Goal: Communication & Community: Answer question/provide support

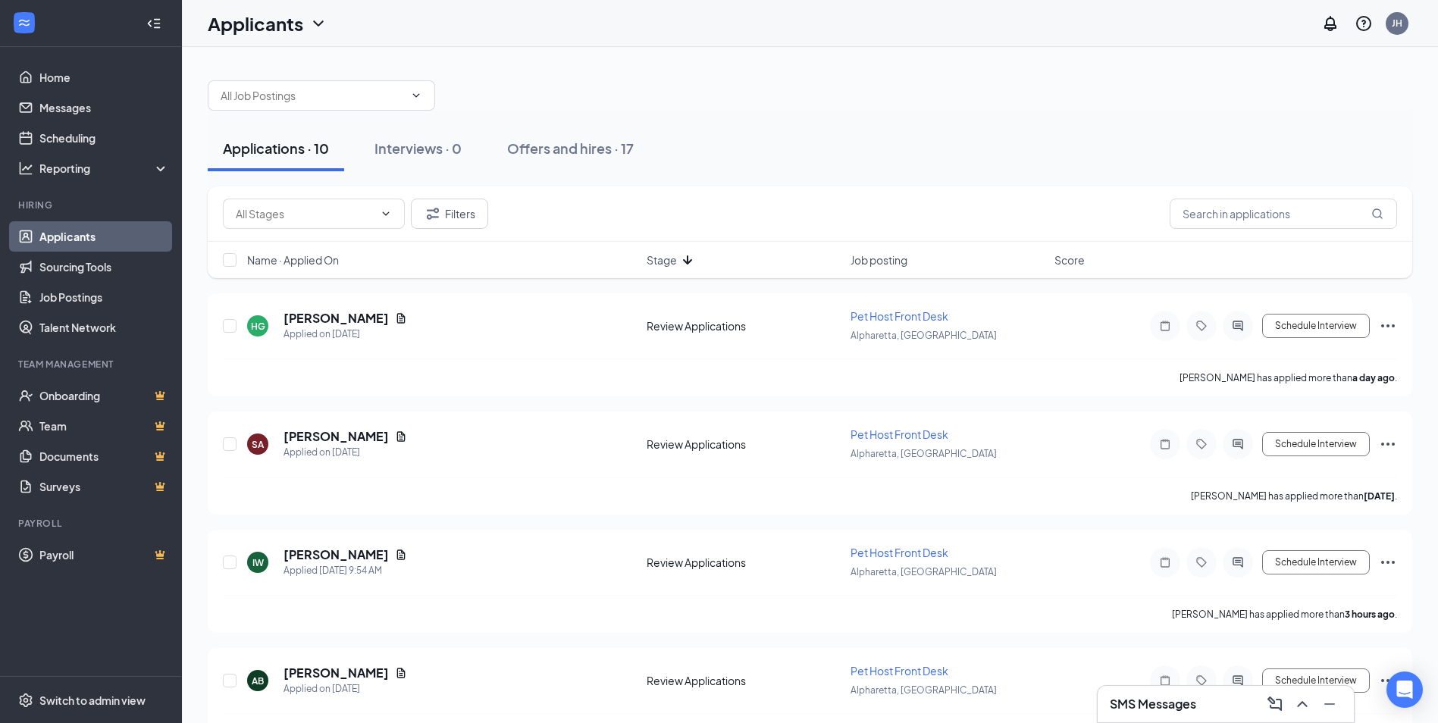
click at [838, 38] on div "Applicants JH" at bounding box center [810, 23] width 1256 height 47
click at [1161, 707] on h3 "SMS Messages" at bounding box center [1153, 704] width 86 height 17
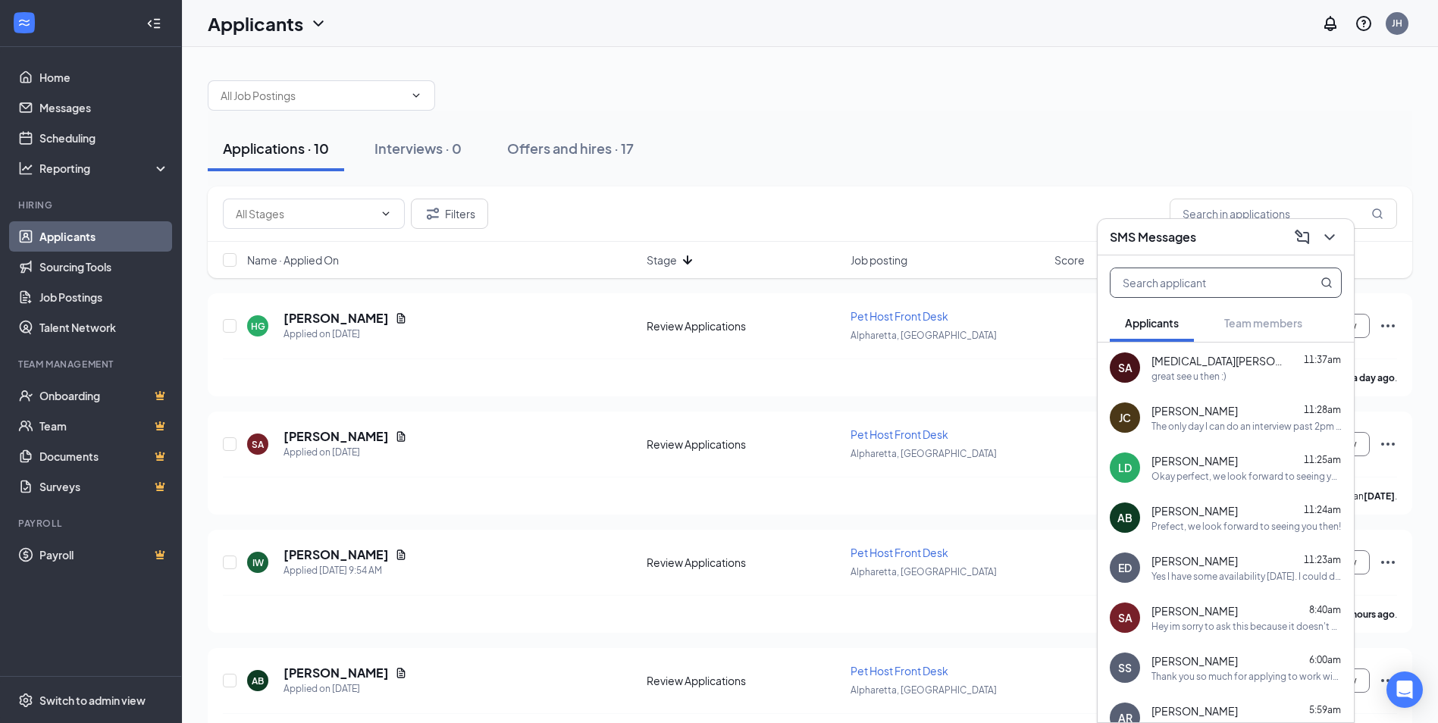
click at [1165, 289] on input "text" at bounding box center [1201, 282] width 180 height 29
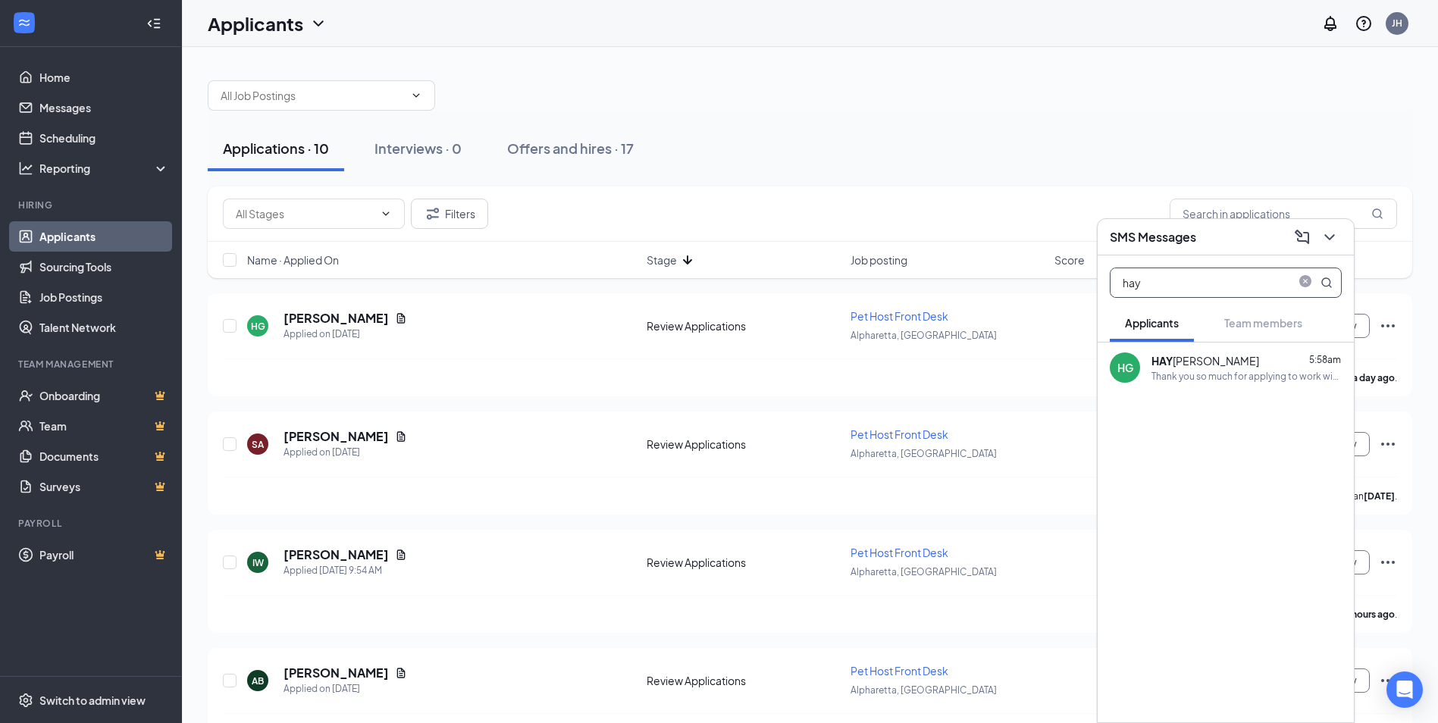
type input "hay"
click at [1266, 338] on body "Home Messages Scheduling Reporting Hiring Applicants Sourcing Tools Job Posting…" at bounding box center [719, 361] width 1438 height 723
drag, startPoint x: 1153, startPoint y: 512, endPoint x: 1161, endPoint y: 484, distance: 29.1
click at [1154, 512] on div "[PERSON_NAME] [PERSON_NAME] 5:58am Thank you so much for applying to work with …" at bounding box center [1226, 533] width 256 height 380
click at [1331, 233] on icon "ChevronDown" at bounding box center [1330, 237] width 18 height 18
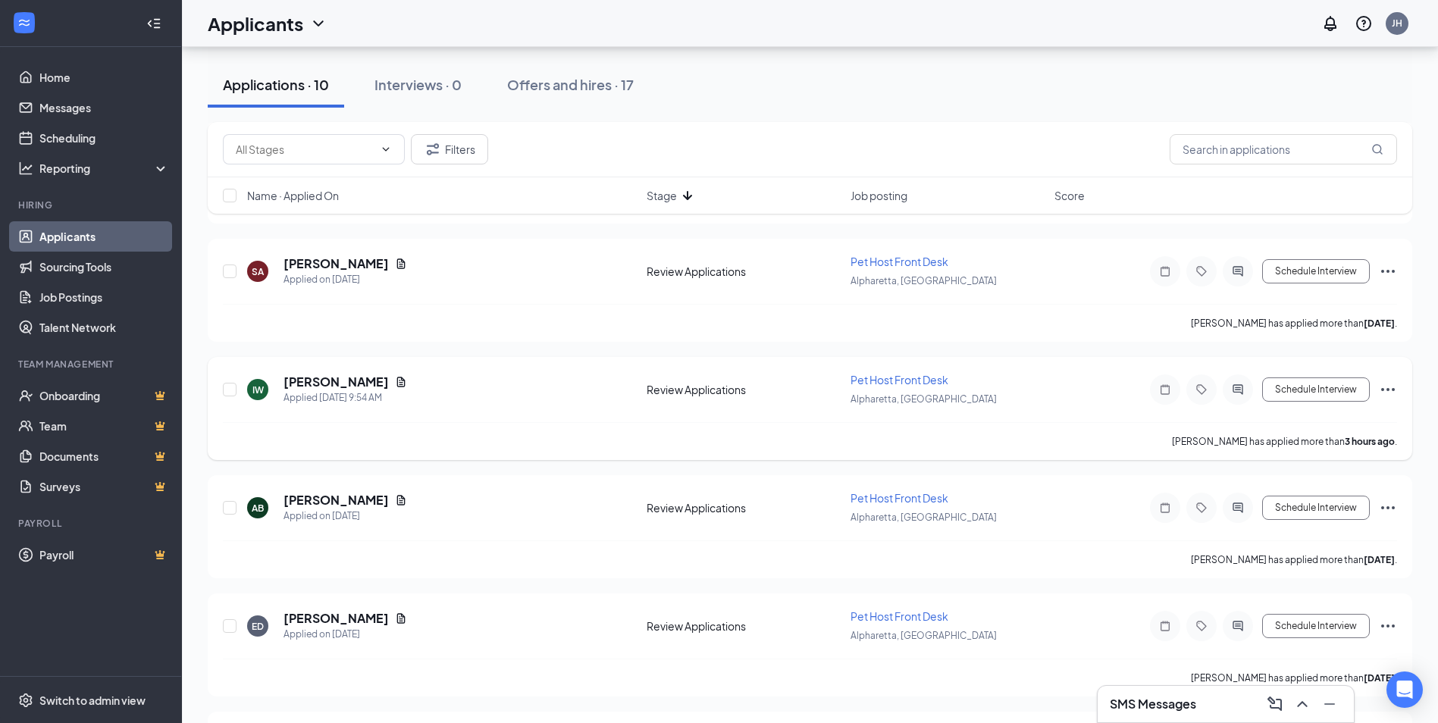
scroll to position [152, 0]
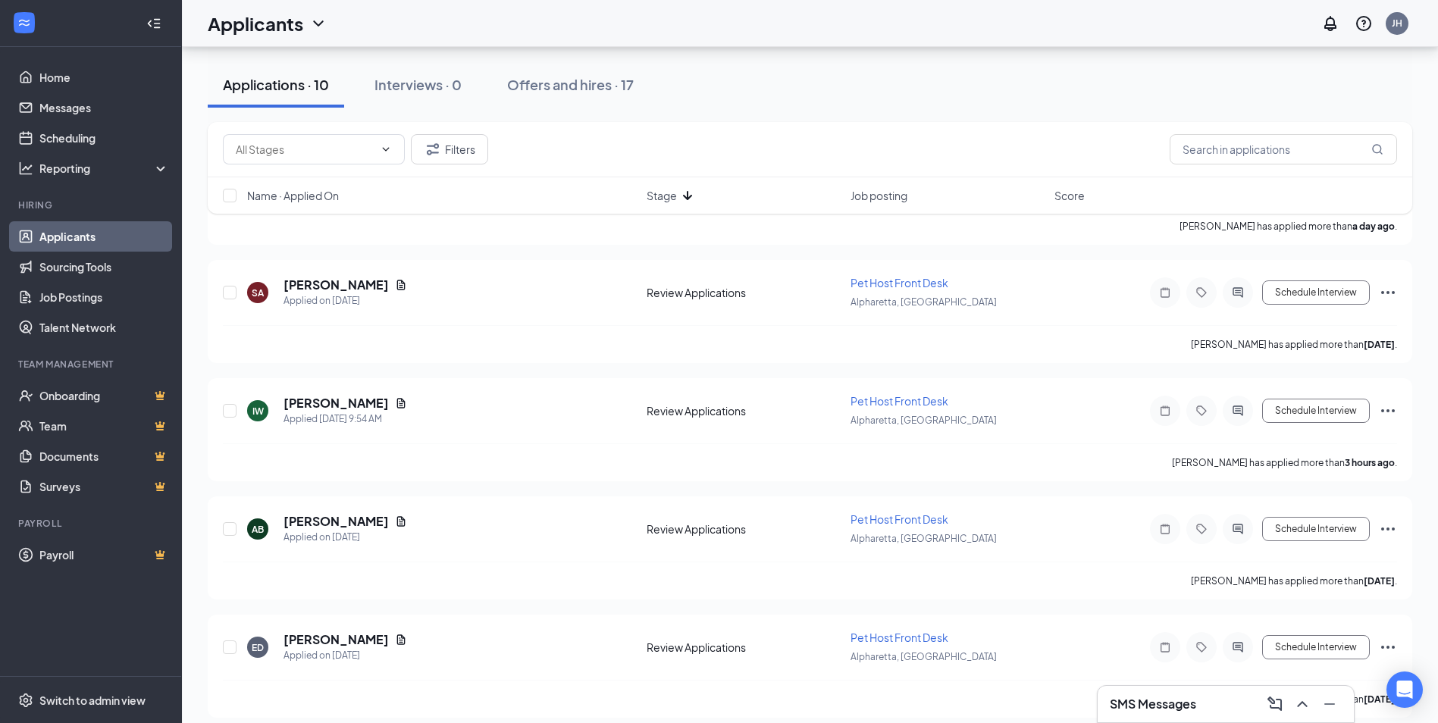
click at [1216, 696] on div "SMS Messages" at bounding box center [1226, 704] width 232 height 24
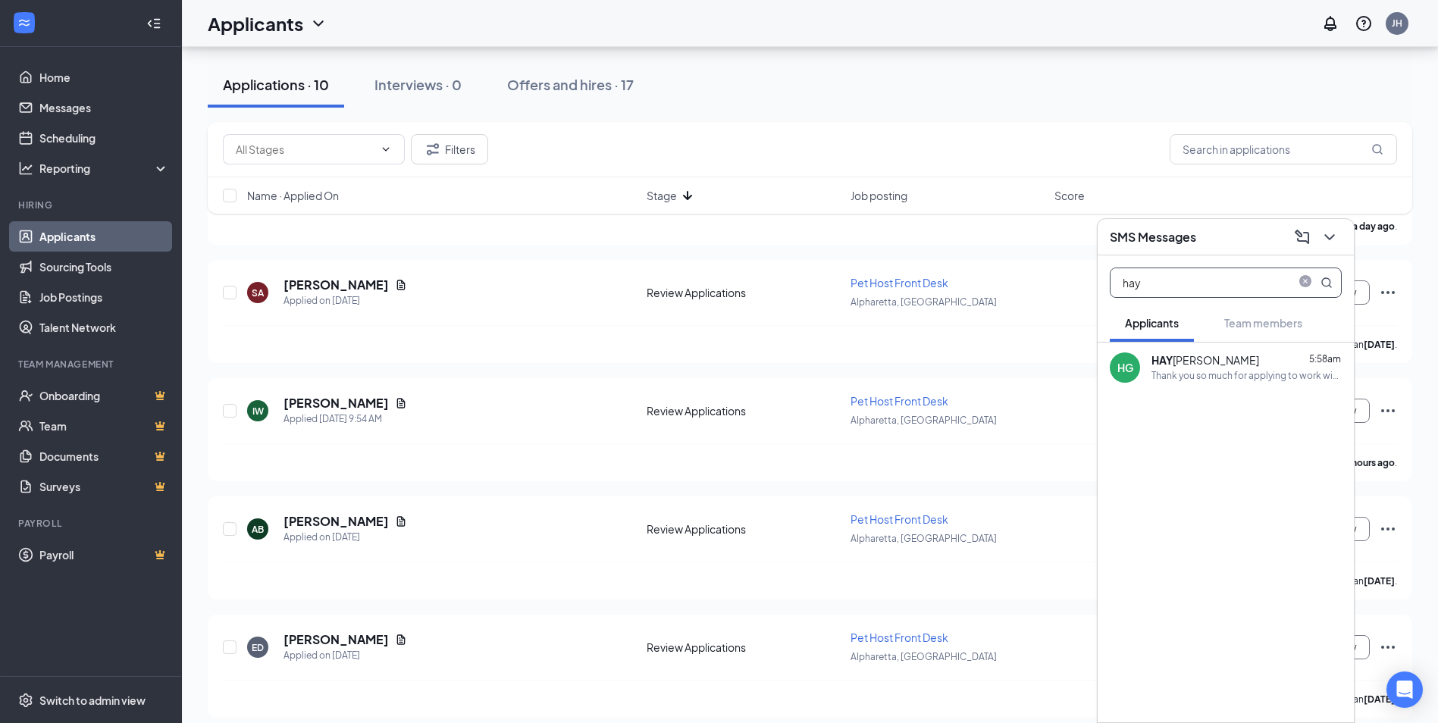
click at [1228, 275] on input "hay" at bounding box center [1201, 282] width 180 height 29
type input "isab"
click at [1238, 361] on div "Isab [PERSON_NAME] 10:26am" at bounding box center [1247, 360] width 190 height 15
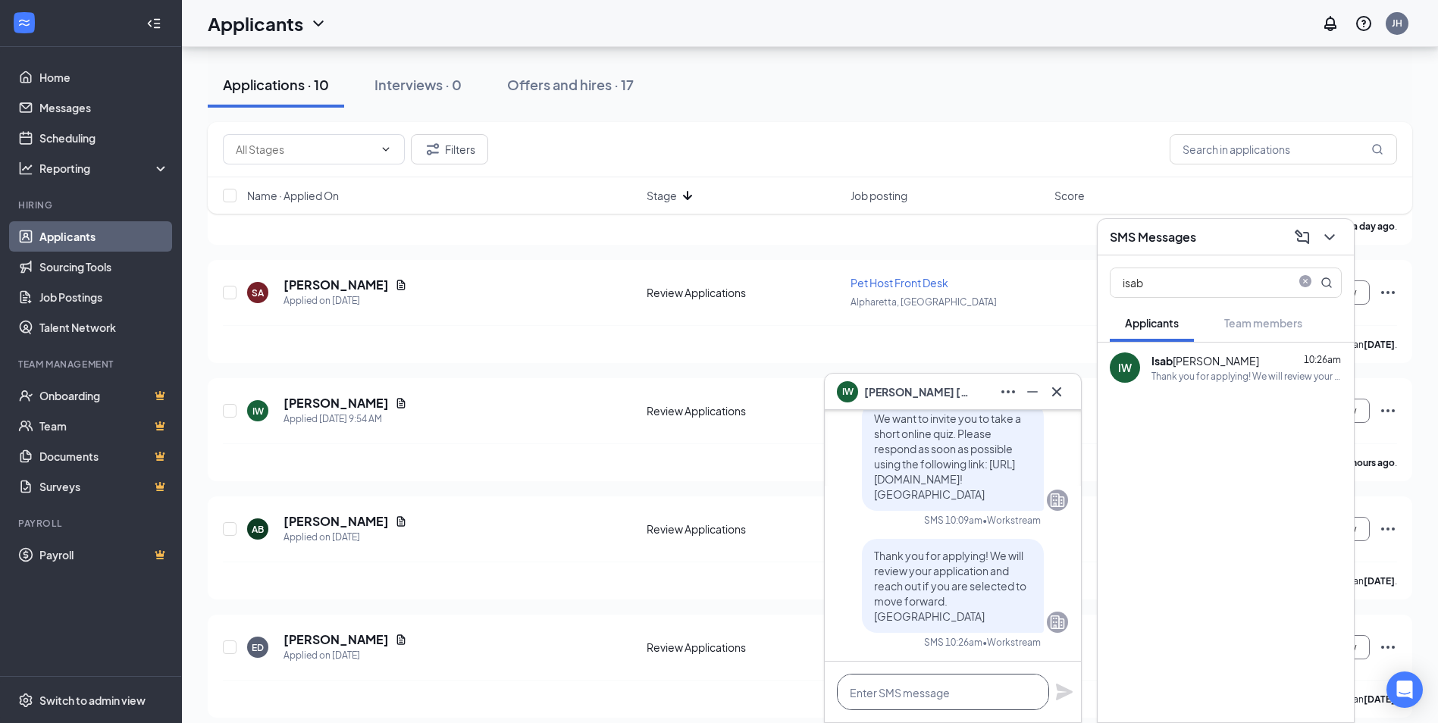
click at [991, 706] on textarea at bounding box center [943, 692] width 212 height 36
paste textarea "Thank you so much for applying to work with us here at [GEOGRAPHIC_DATA]. We wo…"
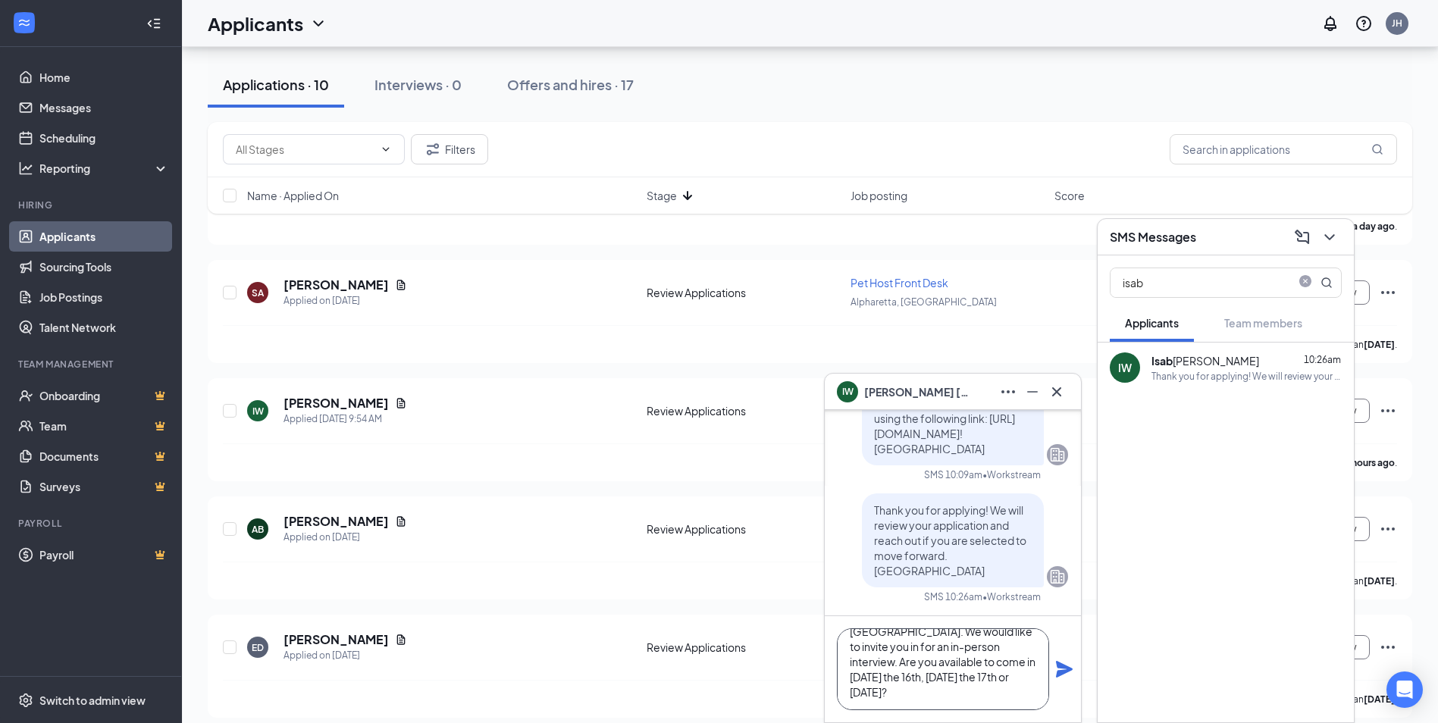
drag, startPoint x: 1026, startPoint y: 668, endPoint x: 948, endPoint y: 665, distance: 78.9
click at [948, 665] on textarea "Thank you so much for applying to work with us here at [GEOGRAPHIC_DATA]. We wo…" at bounding box center [943, 669] width 212 height 82
type textarea "Thank you so much for applying to work with us here at [GEOGRAPHIC_DATA]. We wo…"
click at [1060, 663] on icon "Plane" at bounding box center [1064, 669] width 17 height 17
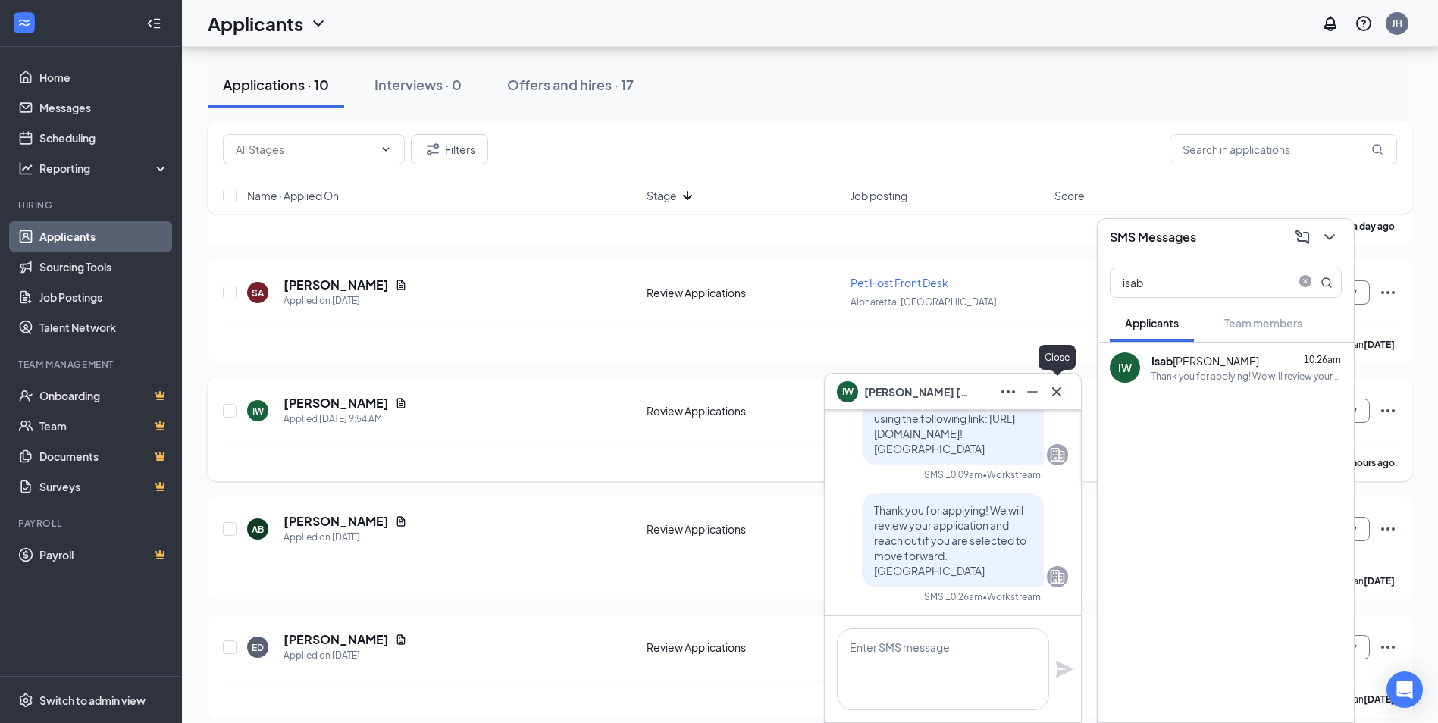
scroll to position [0, 0]
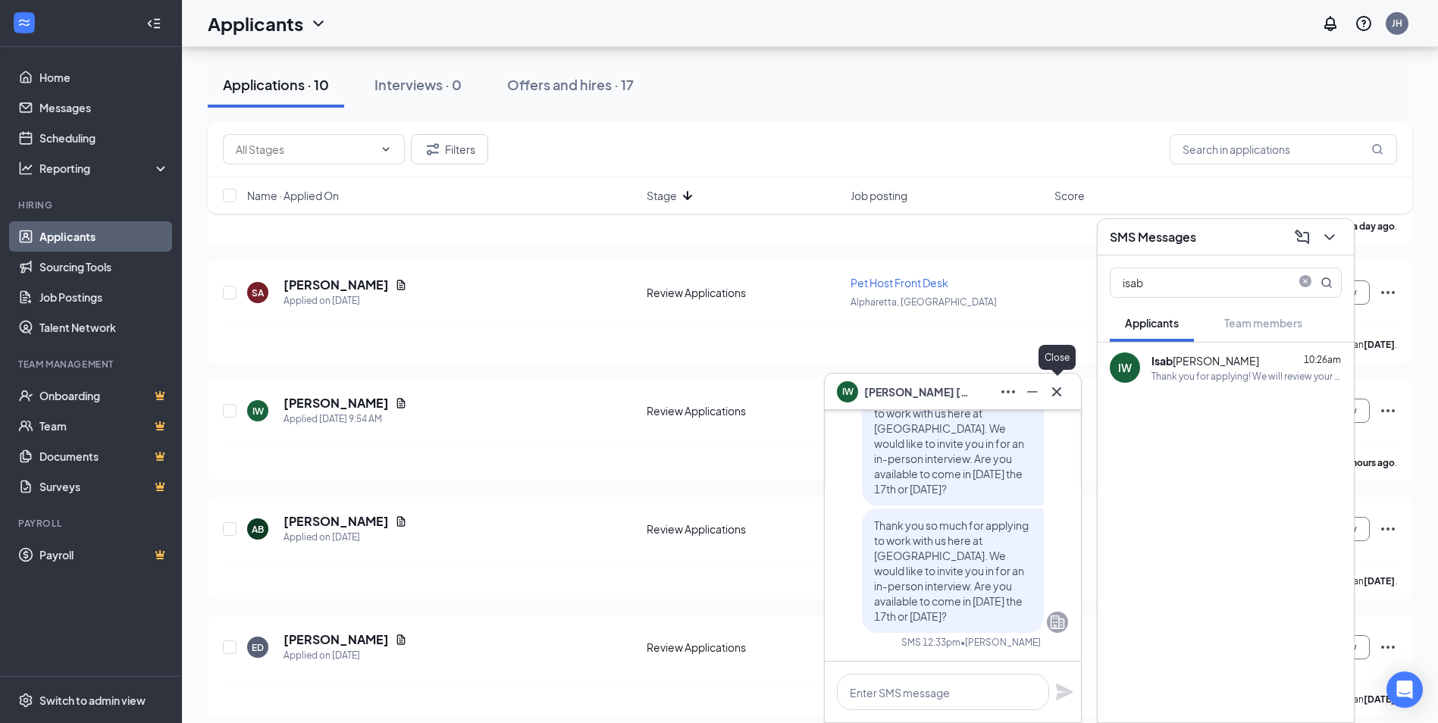
click at [1060, 394] on icon "Cross" at bounding box center [1056, 391] width 9 height 9
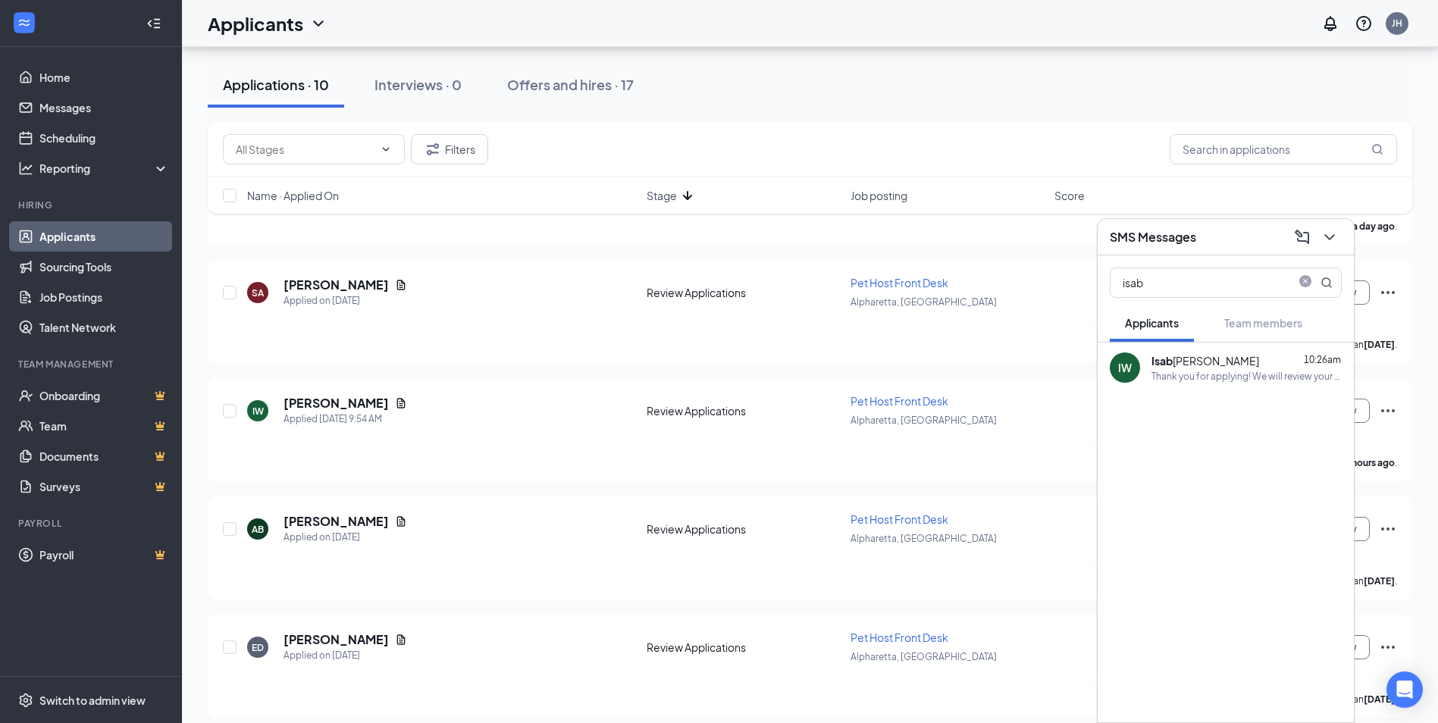
drag, startPoint x: 1200, startPoint y: 242, endPoint x: 1202, endPoint y: 234, distance: 7.7
click at [1199, 242] on div "SMS Messages" at bounding box center [1226, 237] width 232 height 24
